Goal: Information Seeking & Learning: Check status

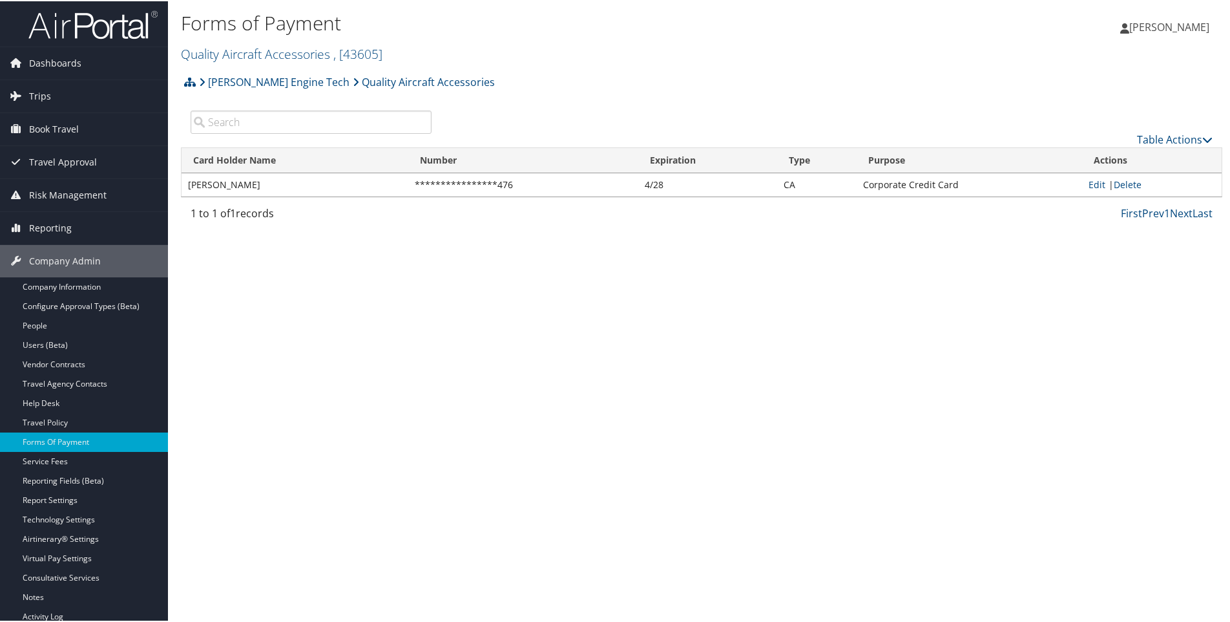
click at [389, 51] on h2 "Quality Aircraft Accessories , [ 43605 ]" at bounding box center [528, 52] width 695 height 22
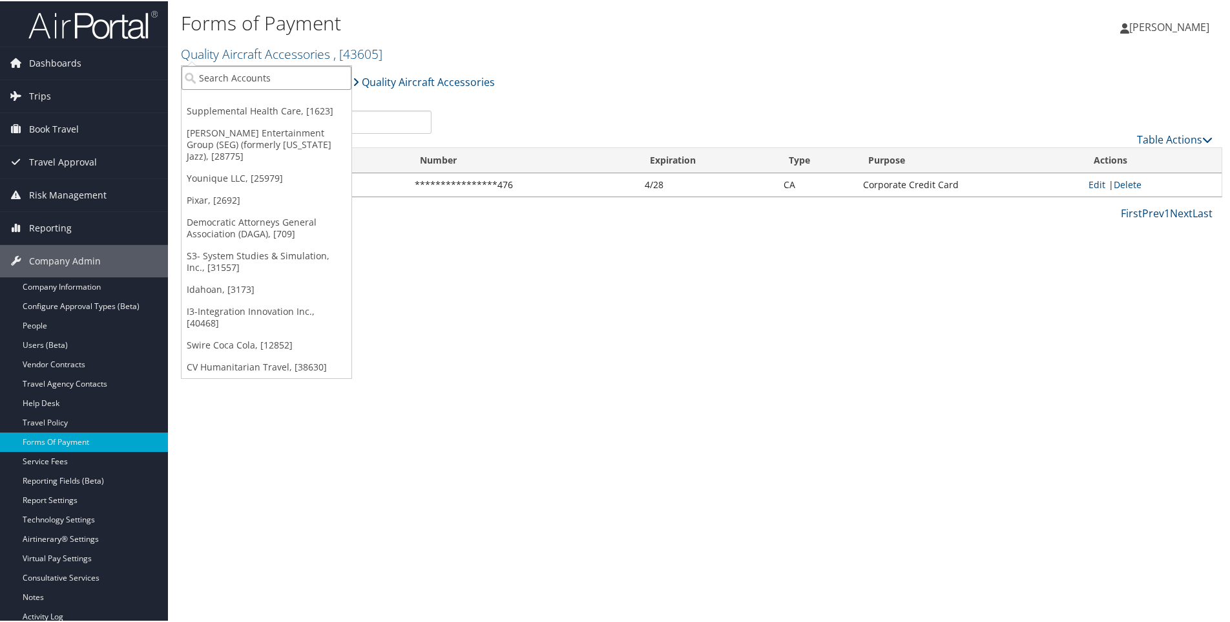
click at [253, 76] on input "search" at bounding box center [267, 77] width 170 height 24
type input "l"
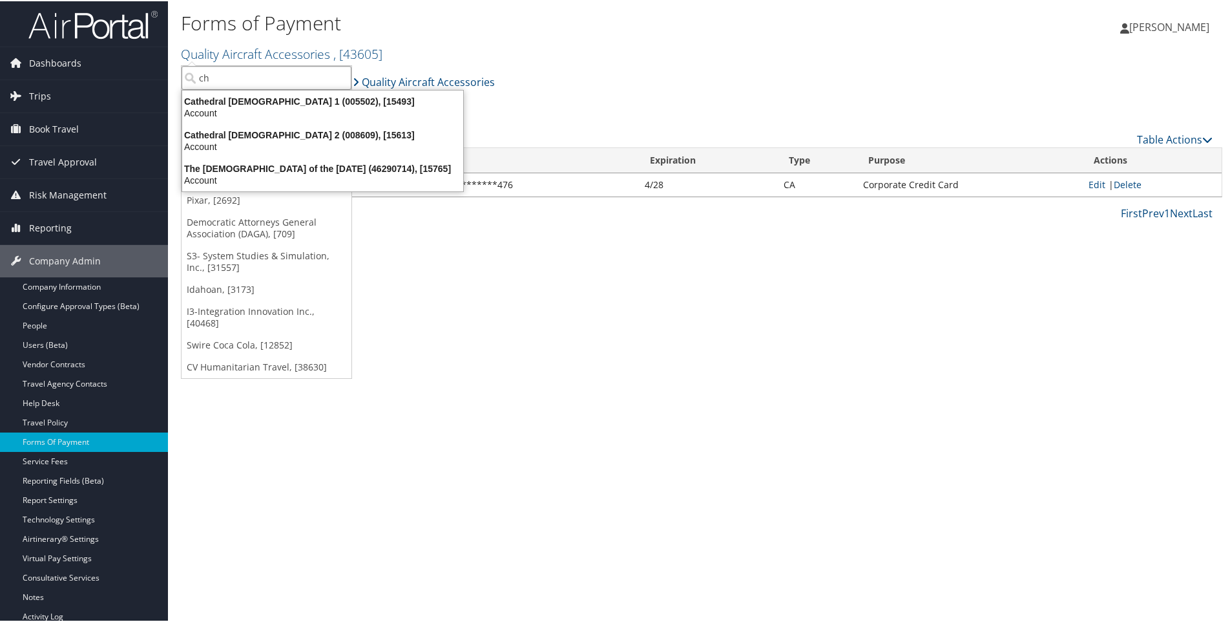
type input "c"
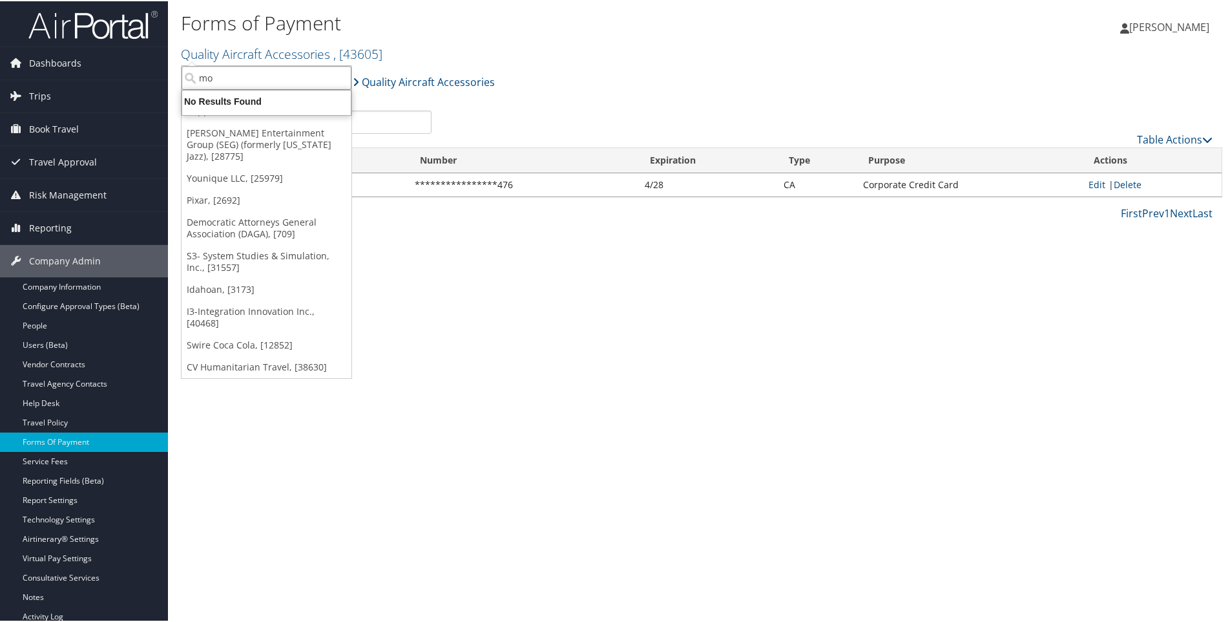
type input "m"
click at [282, 74] on input "search" at bounding box center [267, 77] width 170 height 24
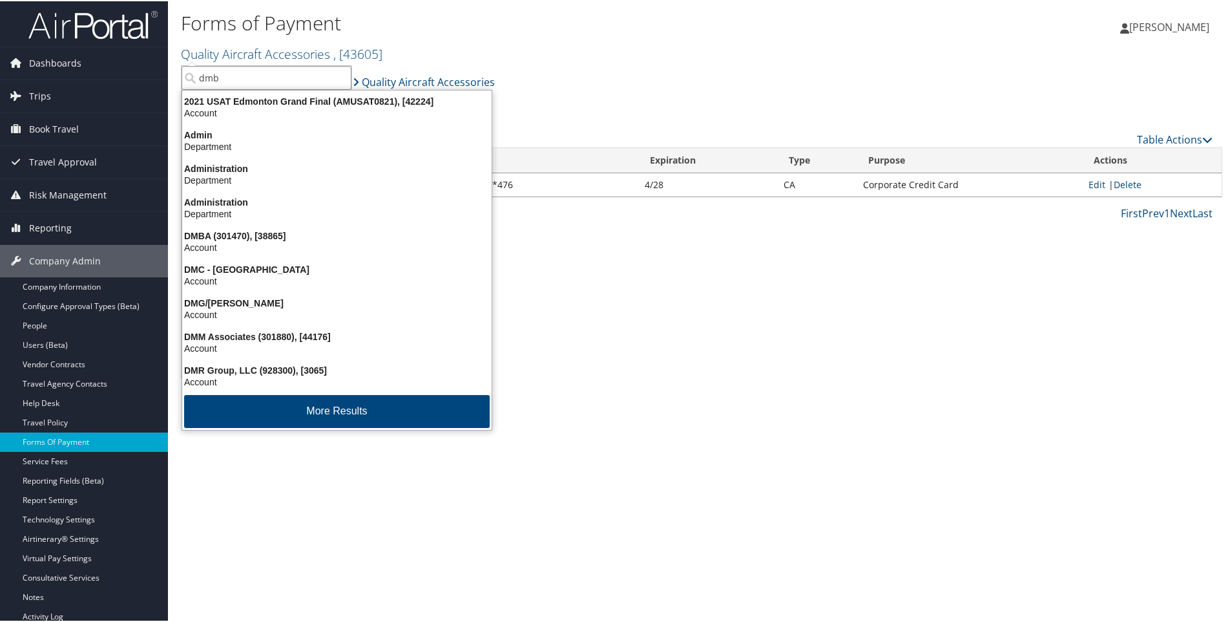
type input "dmba"
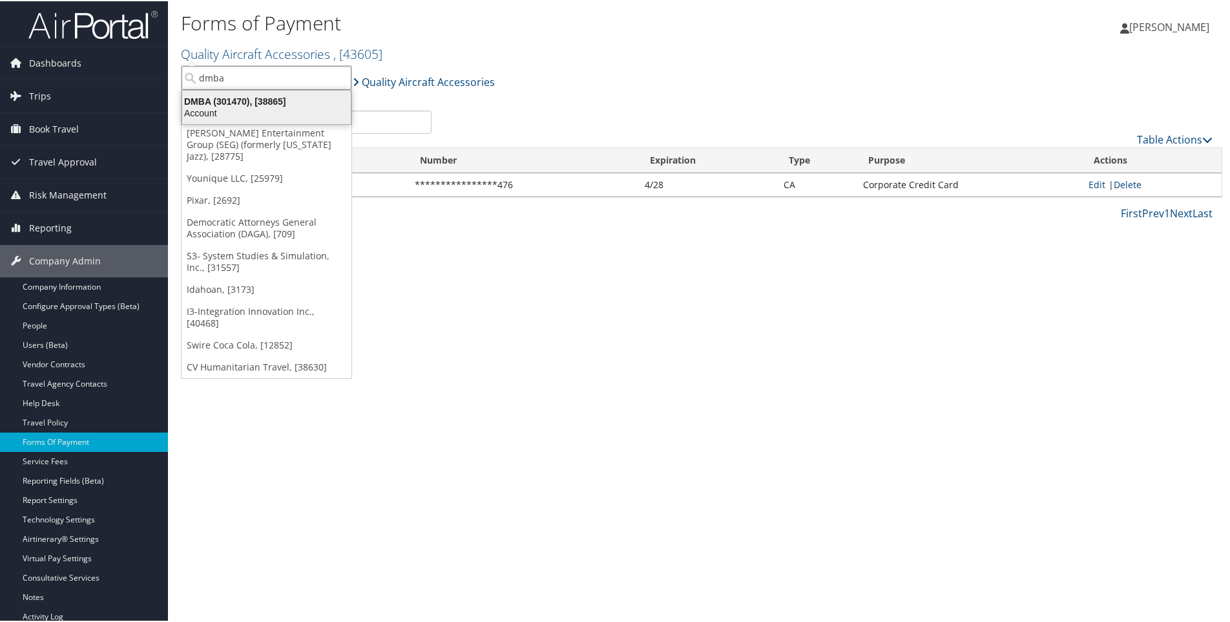
click at [226, 100] on div "DMBA (301470), [38865]" at bounding box center [266, 100] width 184 height 12
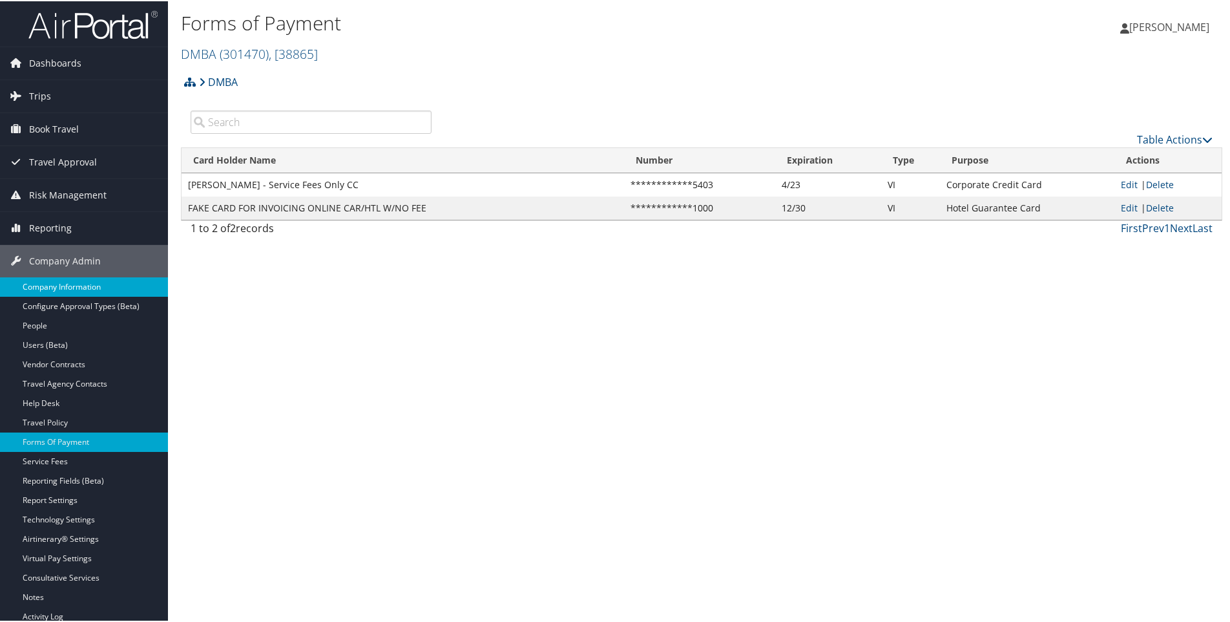
click at [59, 280] on link "Company Information" at bounding box center [84, 285] width 168 height 19
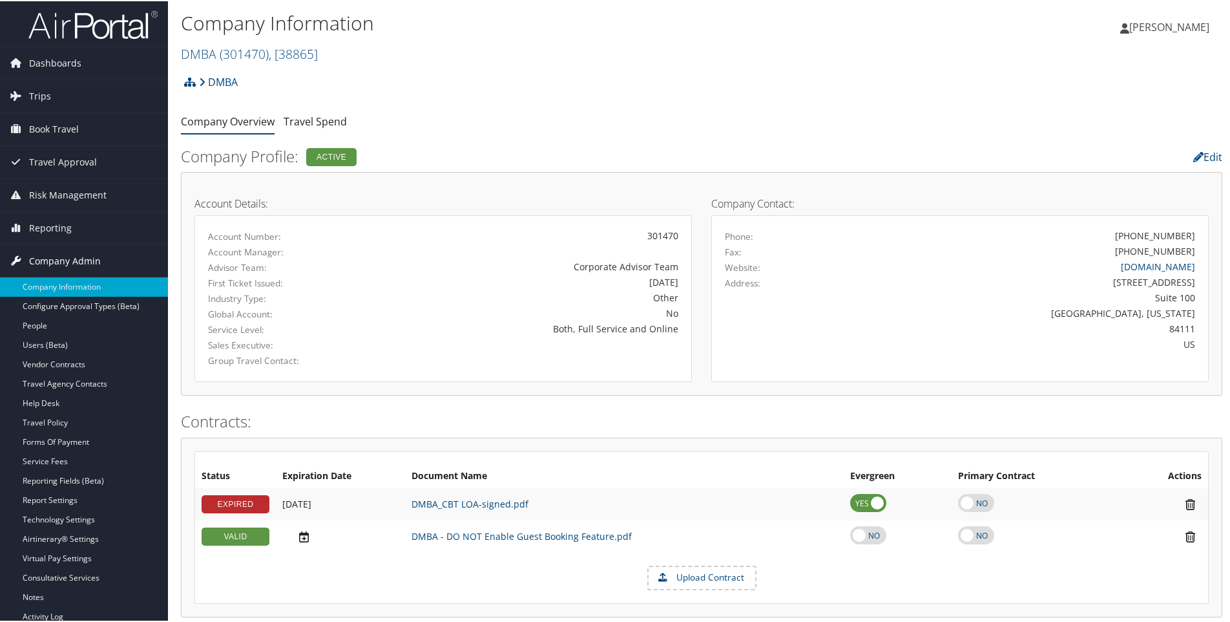
click at [46, 257] on span "Company Admin" at bounding box center [65, 260] width 72 height 32
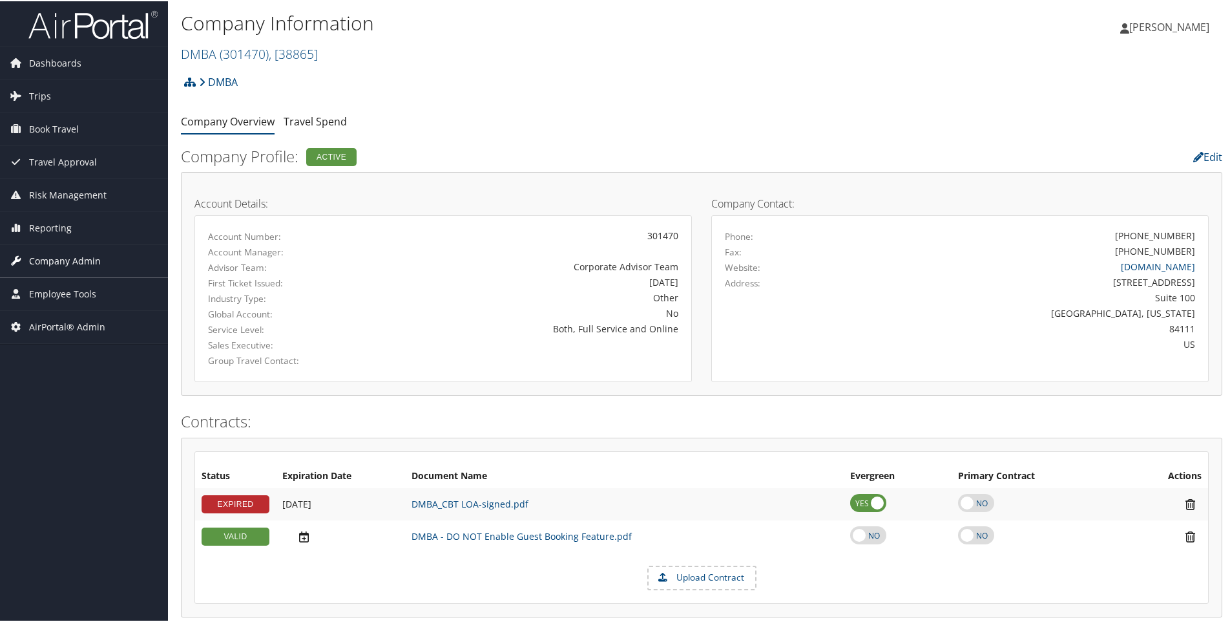
click at [53, 257] on span "Company Admin" at bounding box center [65, 260] width 72 height 32
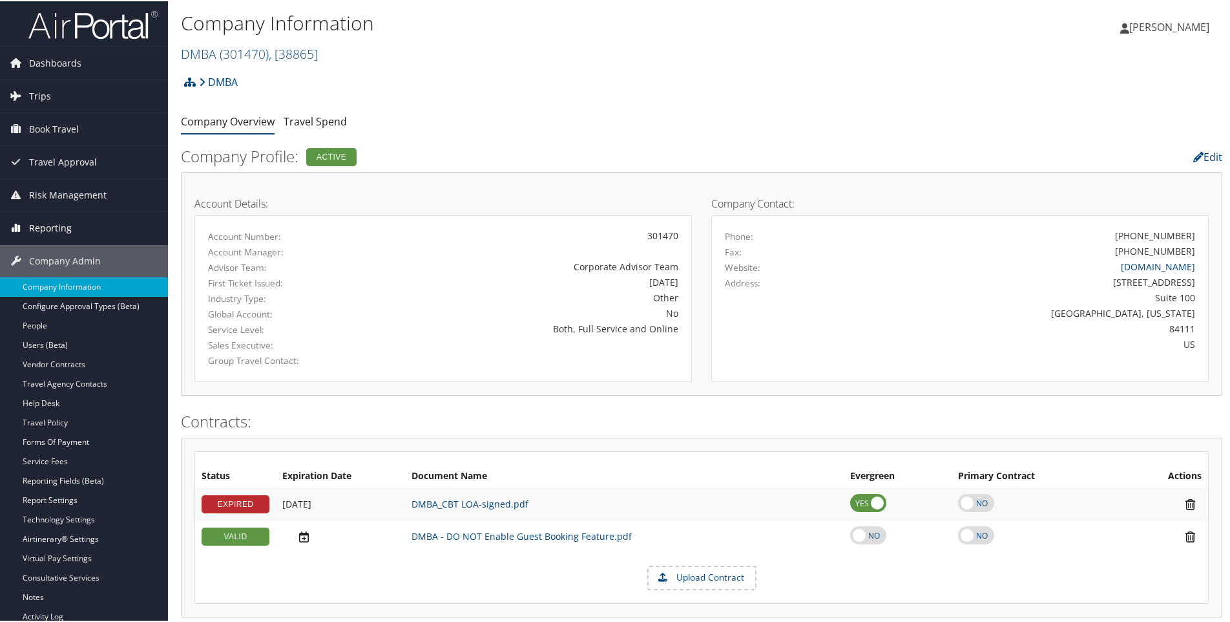
click at [52, 224] on span "Reporting" at bounding box center [50, 227] width 43 height 32
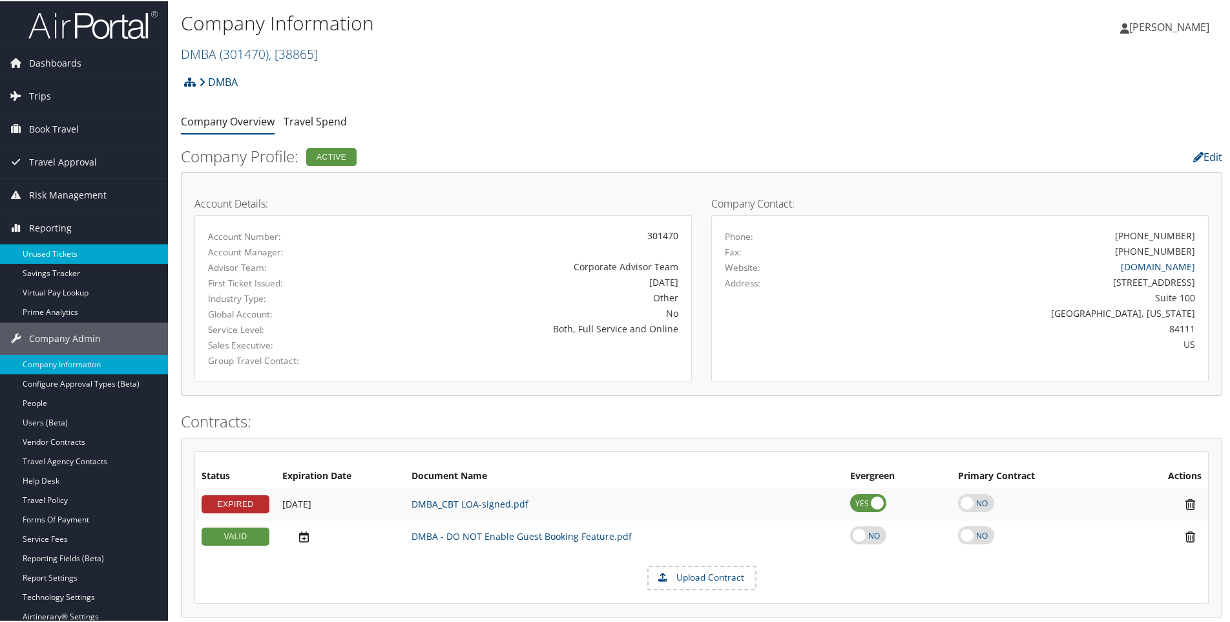
click at [55, 255] on link "Unused Tickets" at bounding box center [84, 252] width 168 height 19
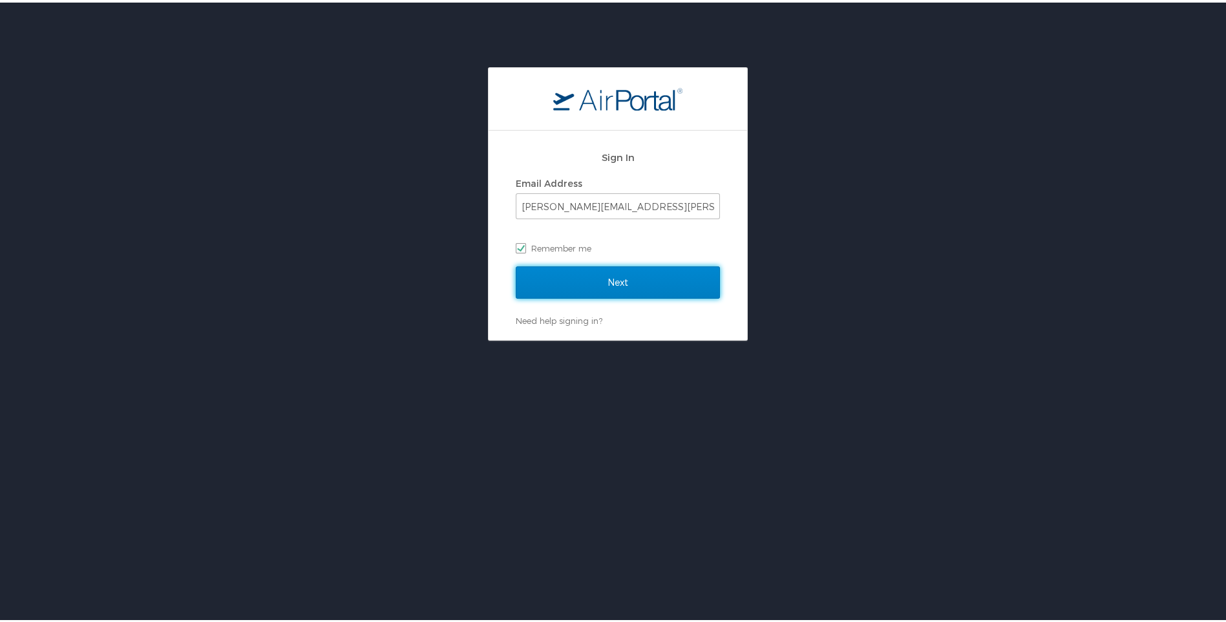
click at [598, 286] on input "Next" at bounding box center [618, 280] width 204 height 32
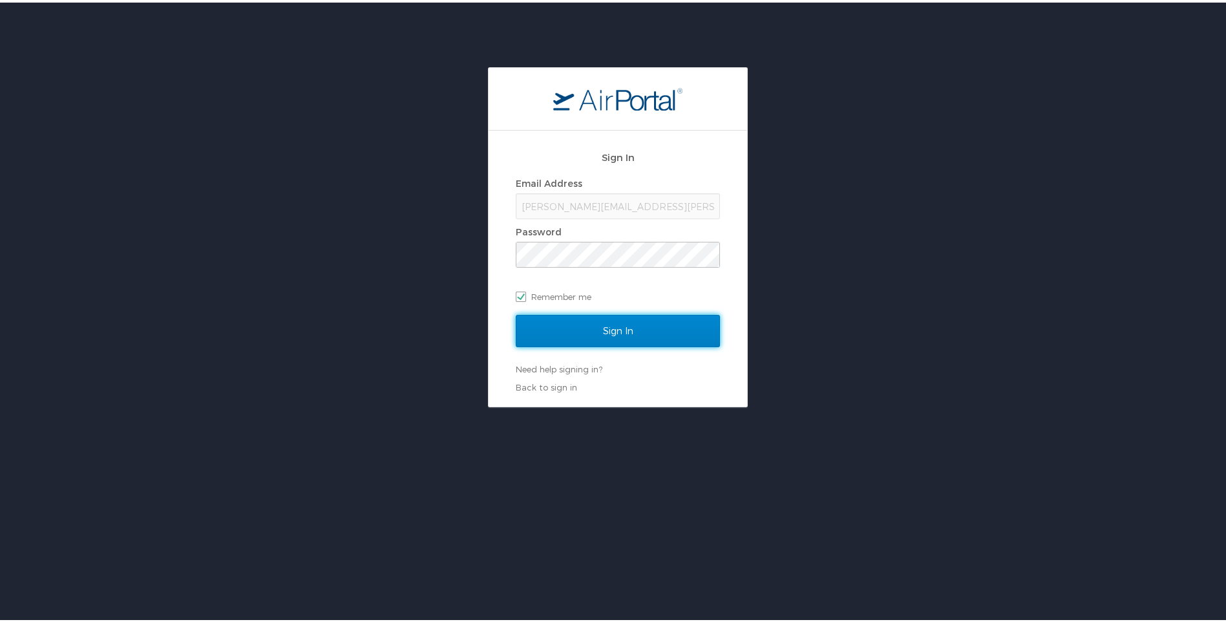
click at [603, 323] on input "Sign In" at bounding box center [618, 328] width 204 height 32
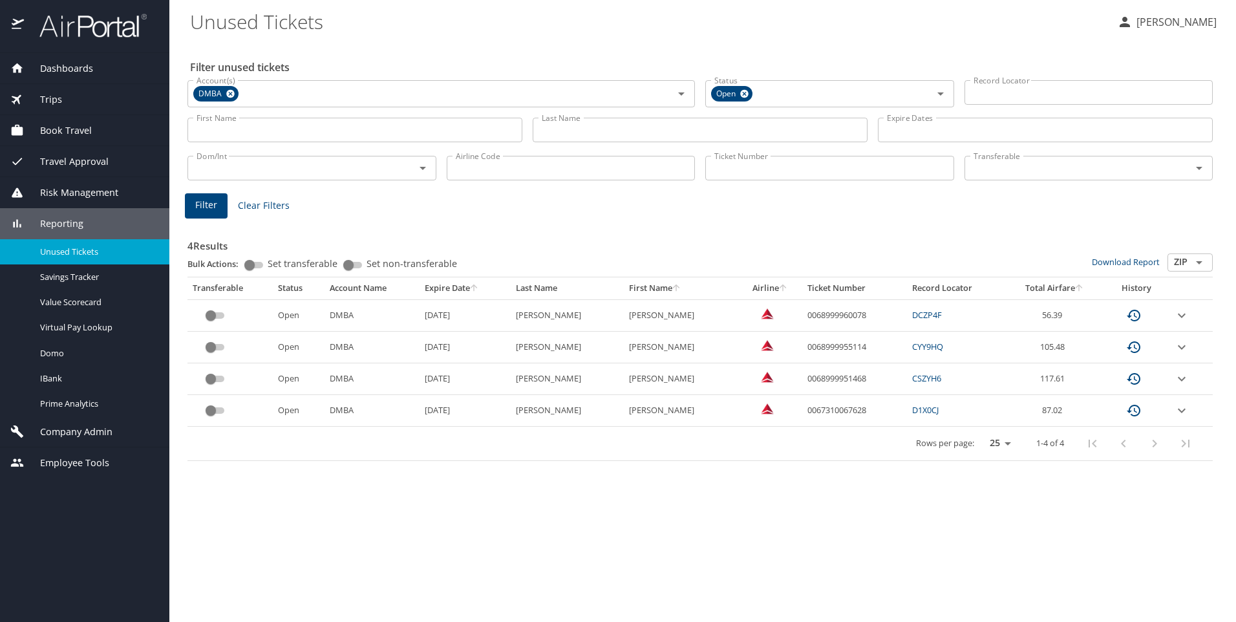
click at [1181, 317] on icon "expand row" at bounding box center [1181, 315] width 8 height 5
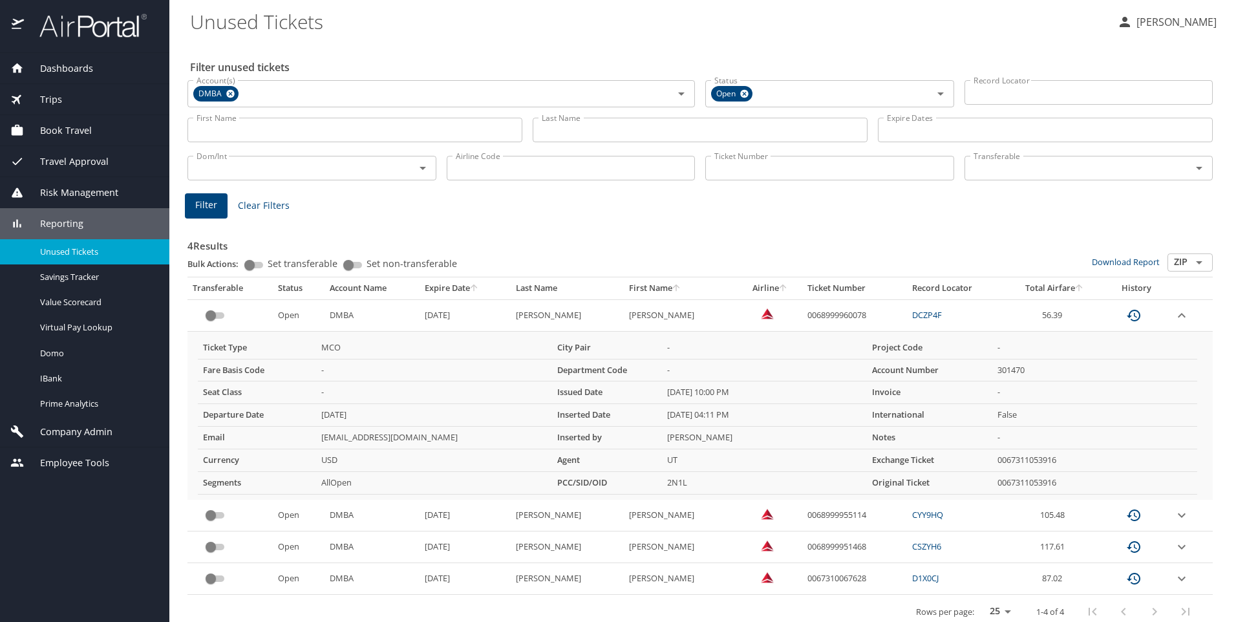
click at [1174, 511] on icon "expand row" at bounding box center [1182, 515] width 16 height 16
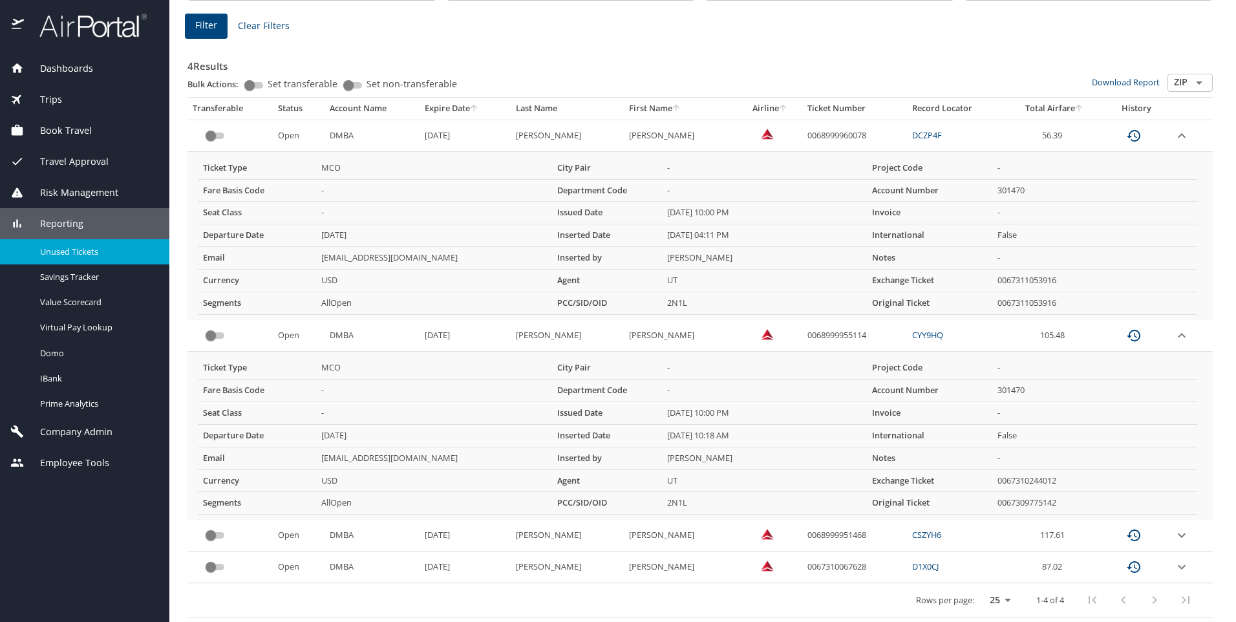
scroll to position [180, 0]
click at [1174, 534] on icon "expand row" at bounding box center [1182, 535] width 16 height 16
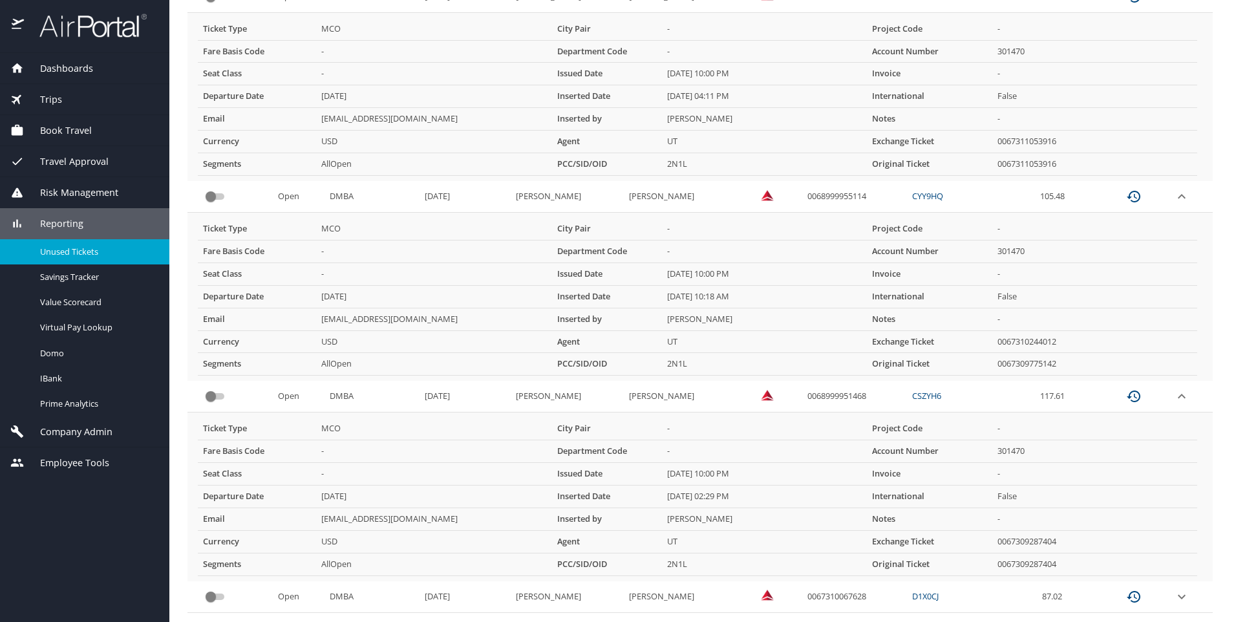
scroll to position [349, 0]
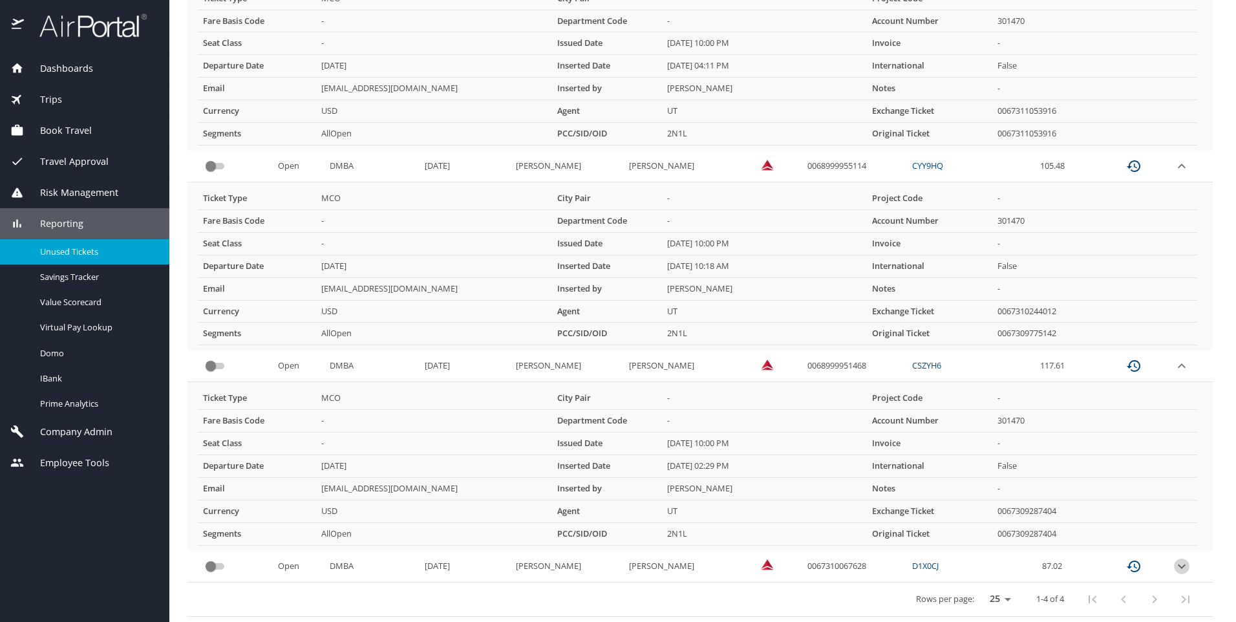
click at [1174, 562] on icon "expand row" at bounding box center [1182, 566] width 16 height 16
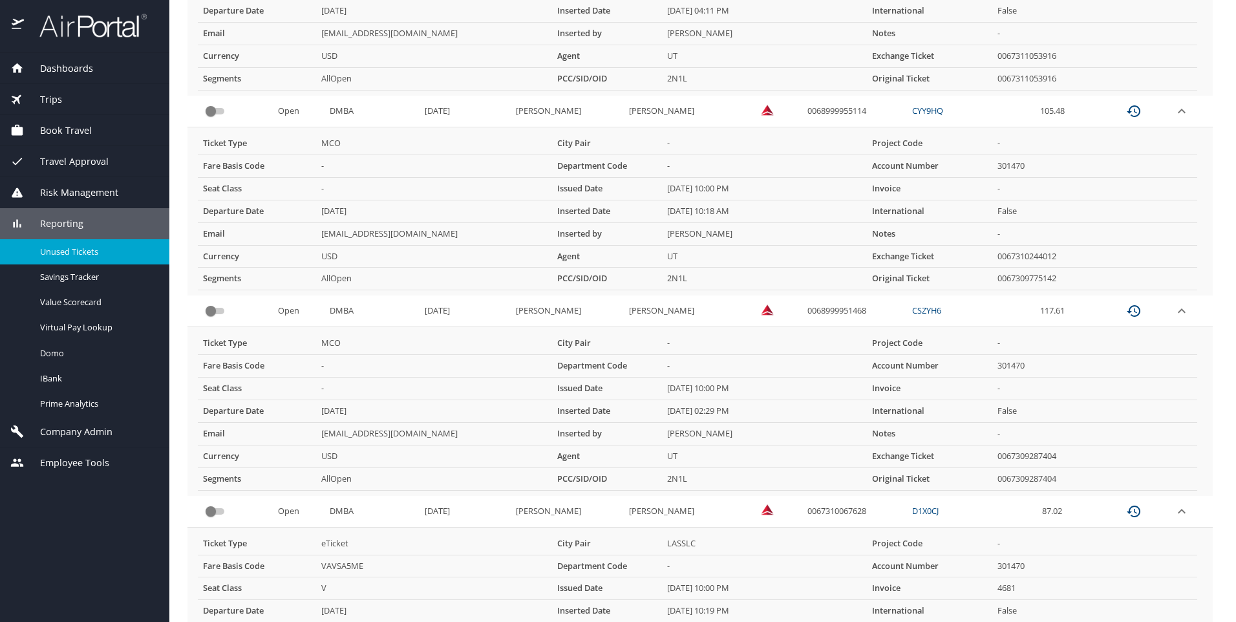
scroll to position [517, 0]
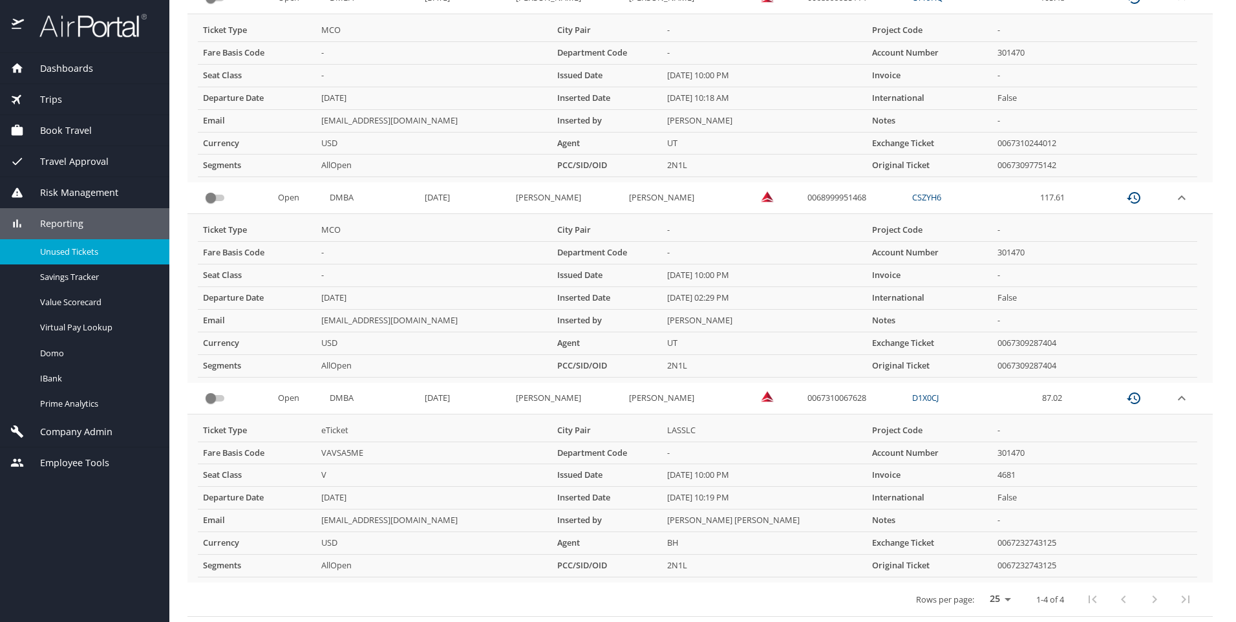
click at [1176, 397] on icon "expand row" at bounding box center [1182, 398] width 16 height 16
click at [1176, 397] on tbody "Open DMBA [DATE] [PERSON_NAME] [PERSON_NAME] 0068999960078 DCZP4F 56.39 Ticket …" at bounding box center [699, 182] width 1025 height 800
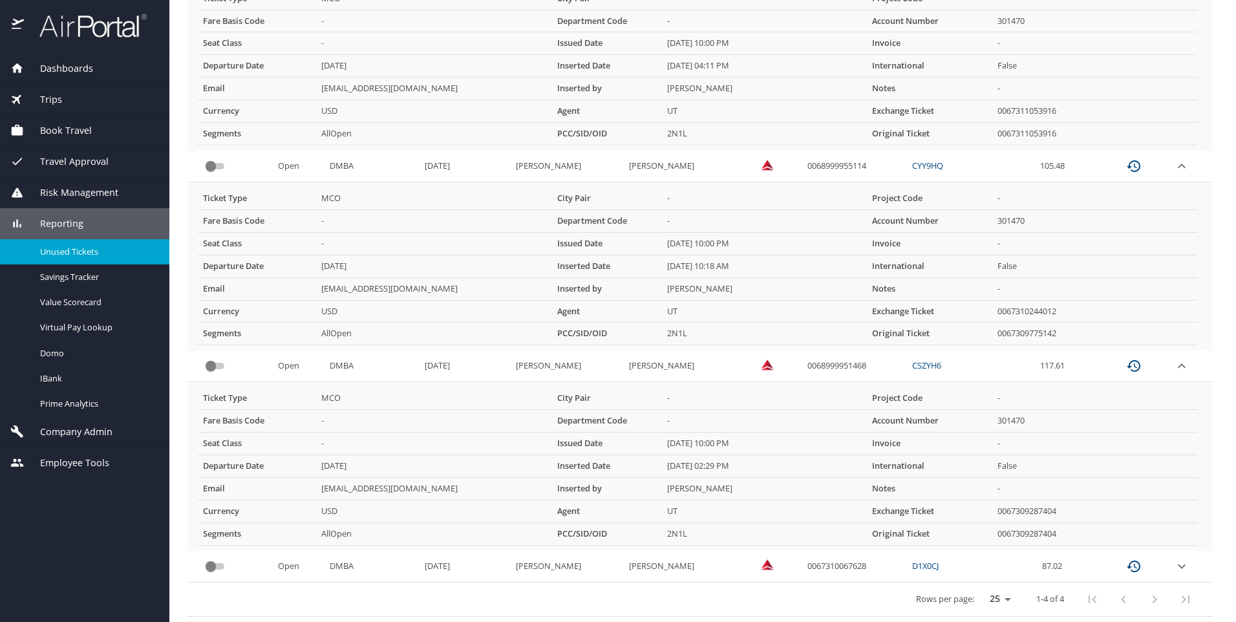
scroll to position [349, 0]
click at [1174, 362] on icon "expand row" at bounding box center [1182, 366] width 16 height 16
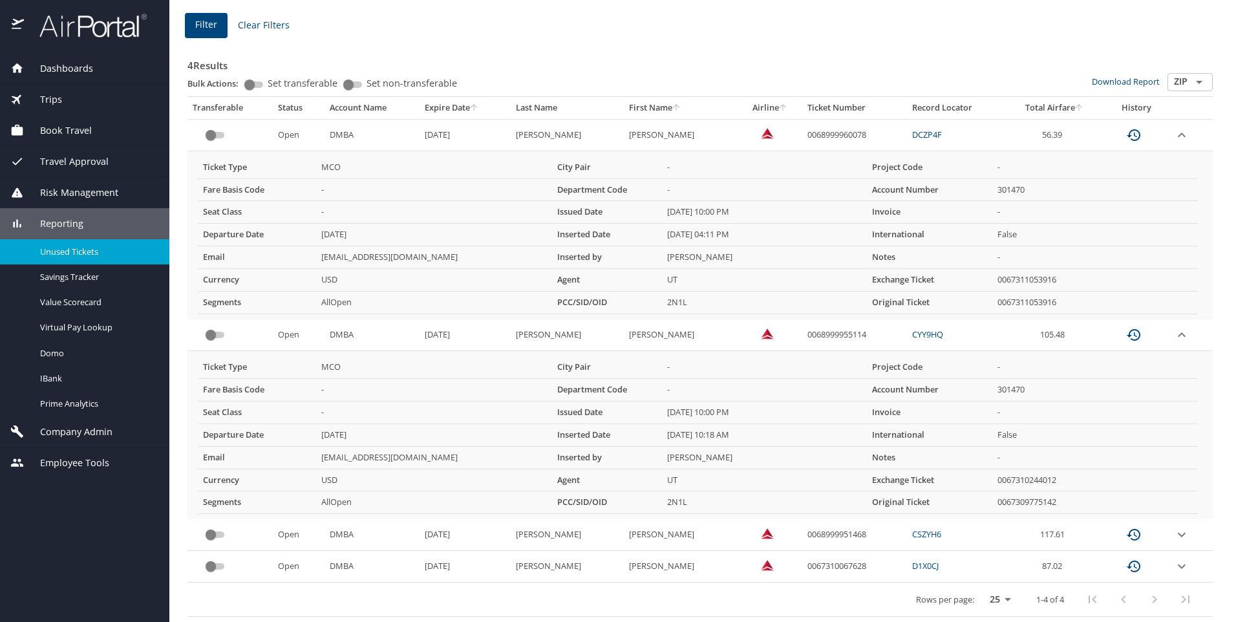
scroll to position [180, 0]
click at [1174, 332] on icon "expand row" at bounding box center [1182, 335] width 16 height 16
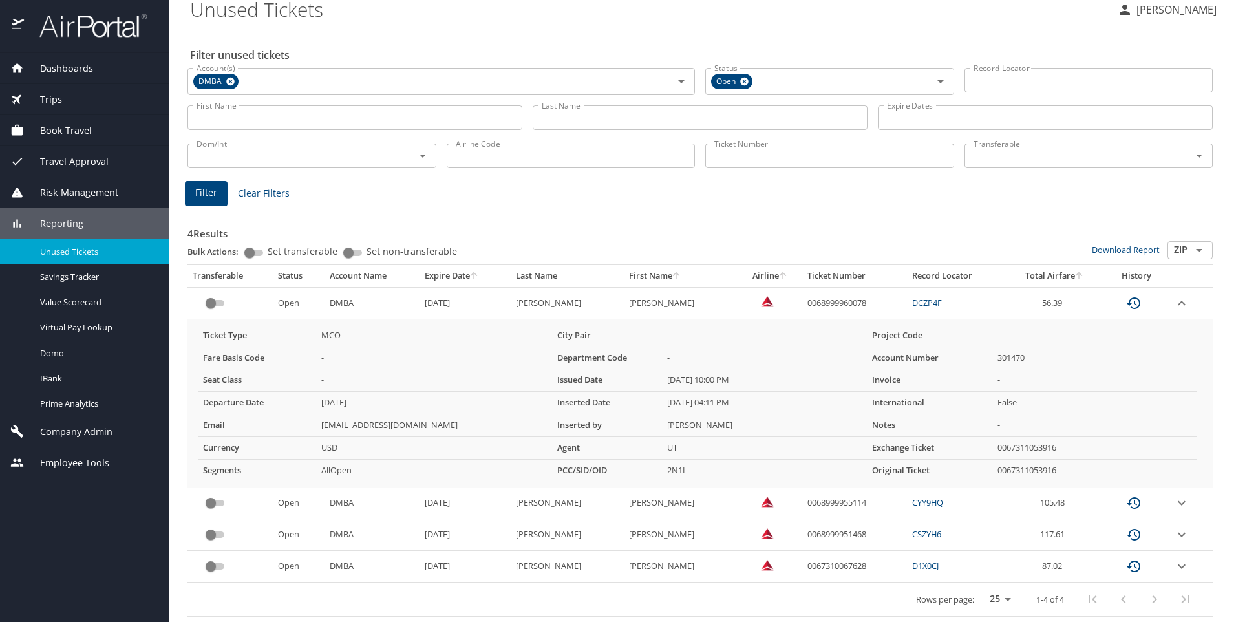
scroll to position [12, 0]
click at [1174, 302] on icon "expand row" at bounding box center [1182, 303] width 16 height 16
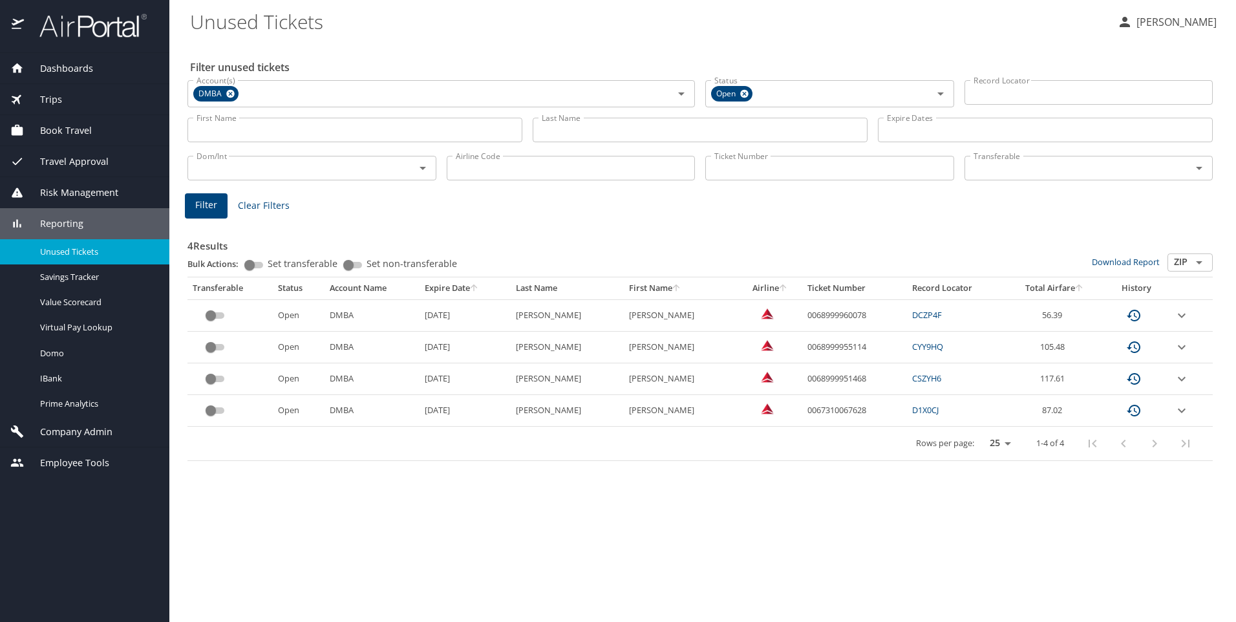
click at [1182, 407] on icon "expand row" at bounding box center [1182, 411] width 16 height 16
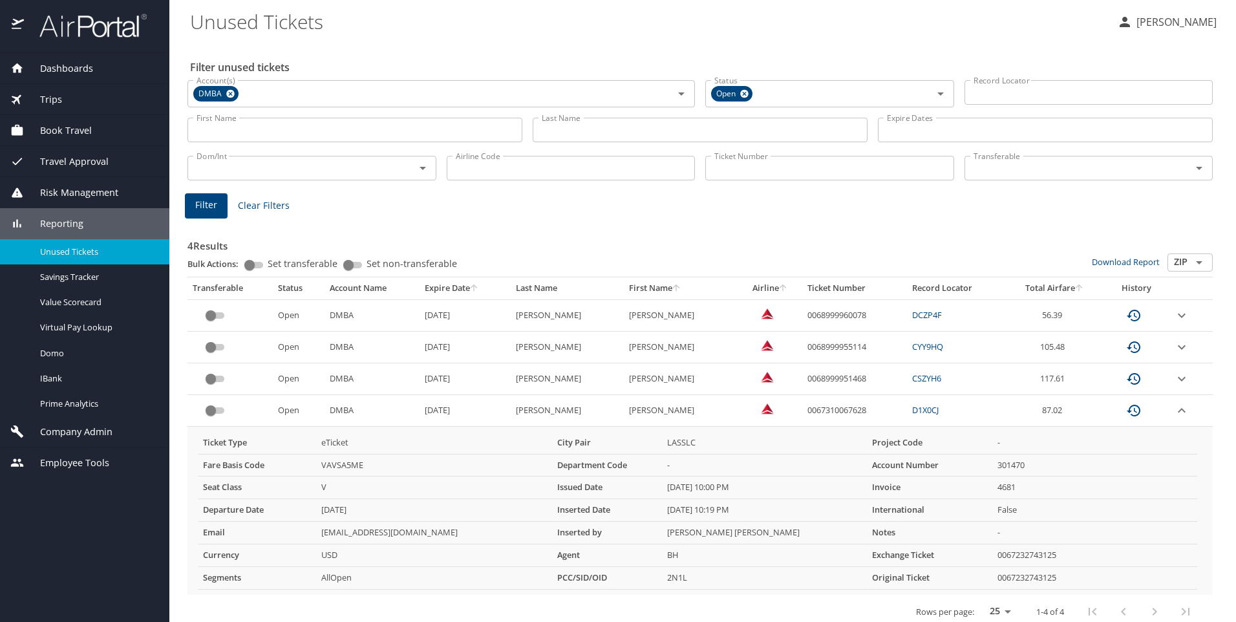
scroll to position [12, 0]
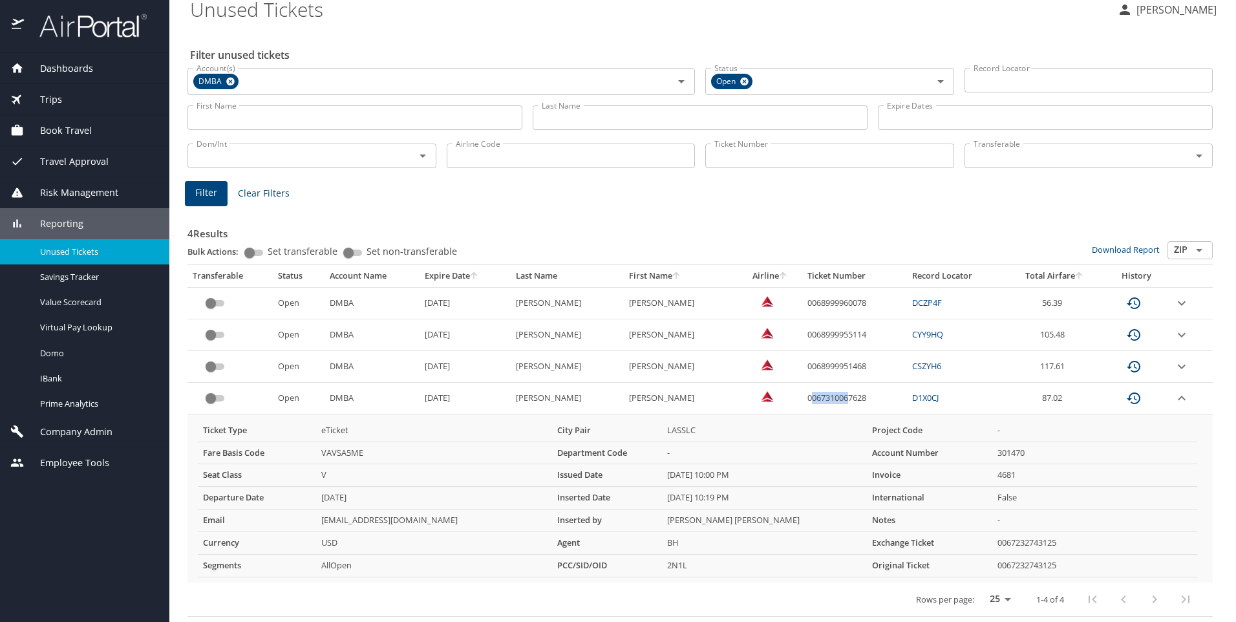
drag, startPoint x: 798, startPoint y: 401, endPoint x: 838, endPoint y: 407, distance: 39.9
click at [838, 407] on td "0067310067628" at bounding box center [854, 399] width 105 height 32
drag, startPoint x: 838, startPoint y: 407, endPoint x: 860, endPoint y: 404, distance: 22.8
click at [860, 404] on tr "Open DMBA [DATE] [PERSON_NAME] [PERSON_NAME] 0067310067628 D1X0CJ 87.02" at bounding box center [699, 399] width 1025 height 32
drag, startPoint x: 860, startPoint y: 404, endPoint x: 836, endPoint y: 397, distance: 25.4
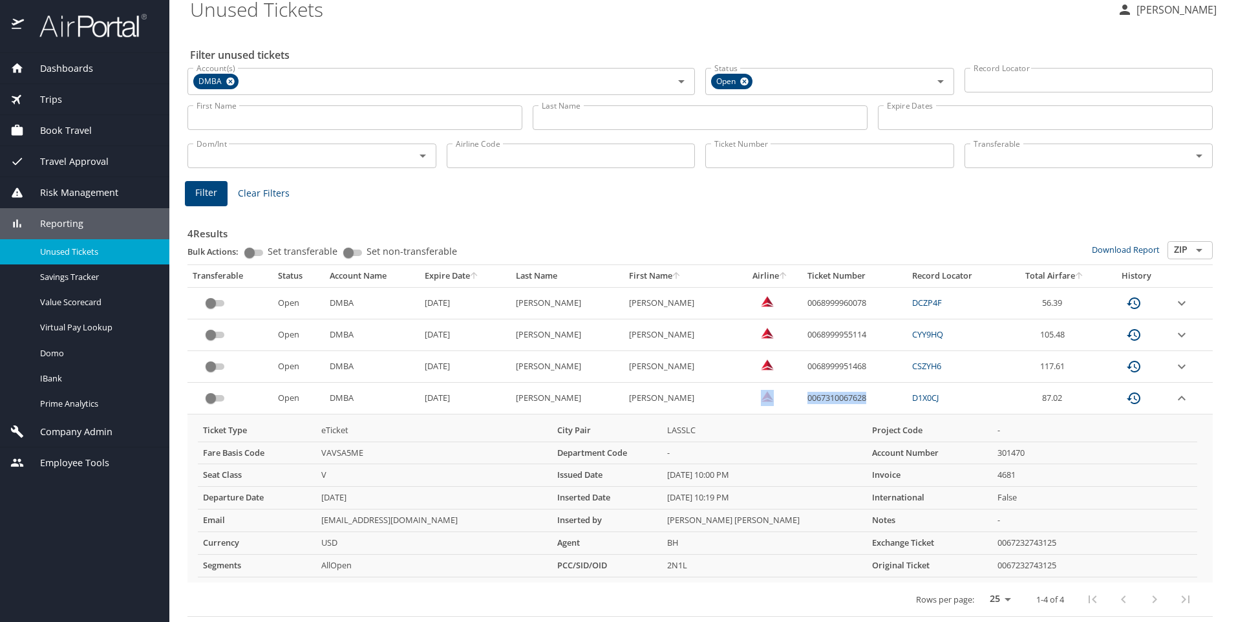
copy tr "0067310067628"
